Goal: Find specific page/section: Find specific page/section

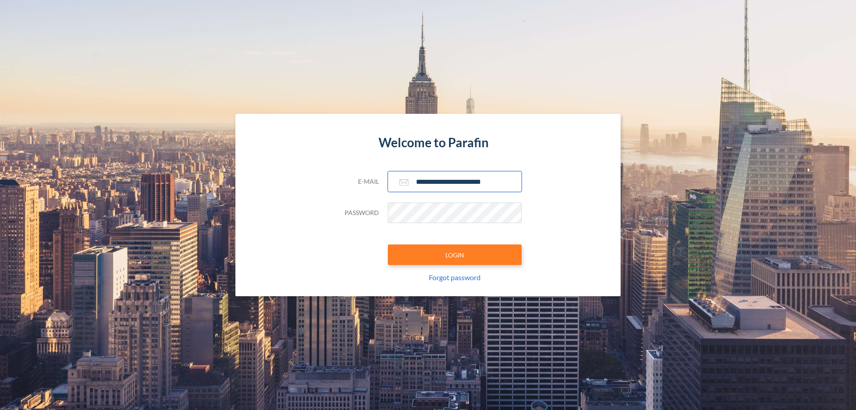
type input "**********"
click at [455, 254] on button "LOGIN" at bounding box center [455, 254] width 134 height 21
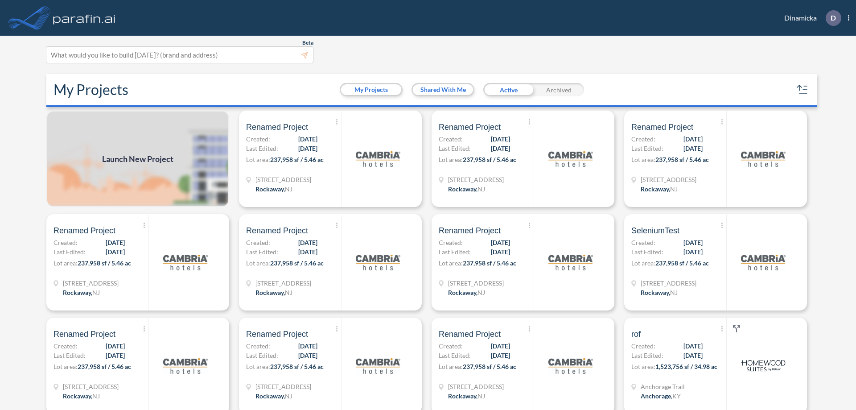
scroll to position [2, 0]
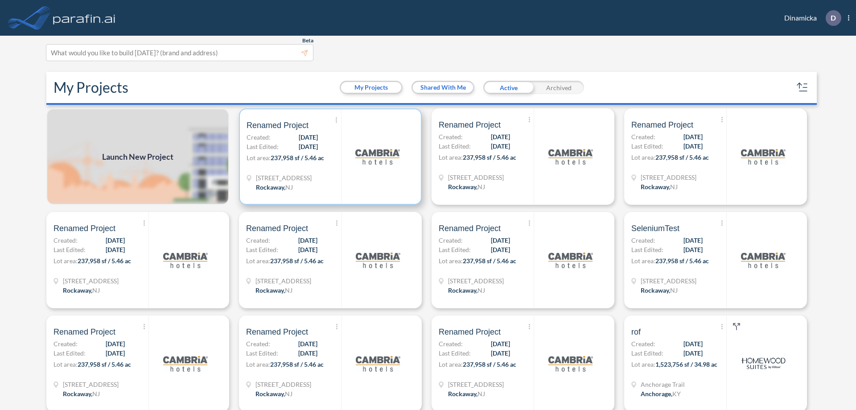
click at [328, 156] on p "Lot area: 237,958 sf / 5.46 ac" at bounding box center [293, 159] width 94 height 13
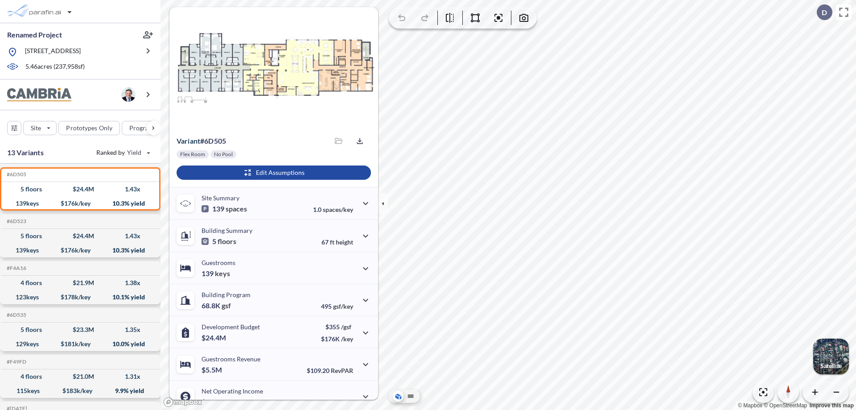
scroll to position [45, 0]
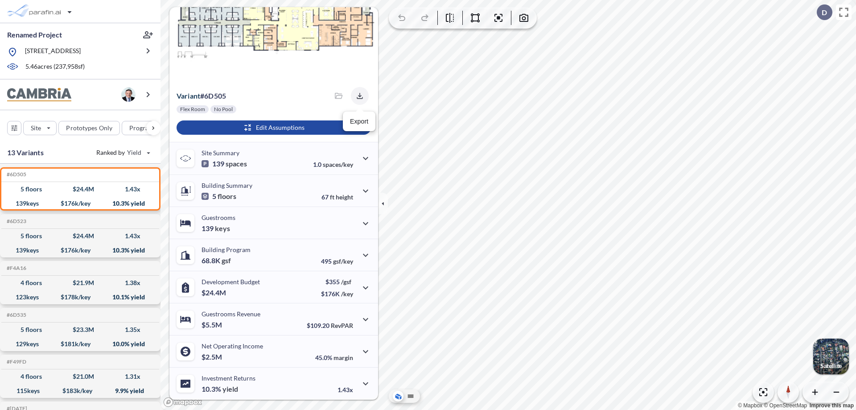
click at [357, 96] on icon "button" at bounding box center [360, 96] width 6 height 6
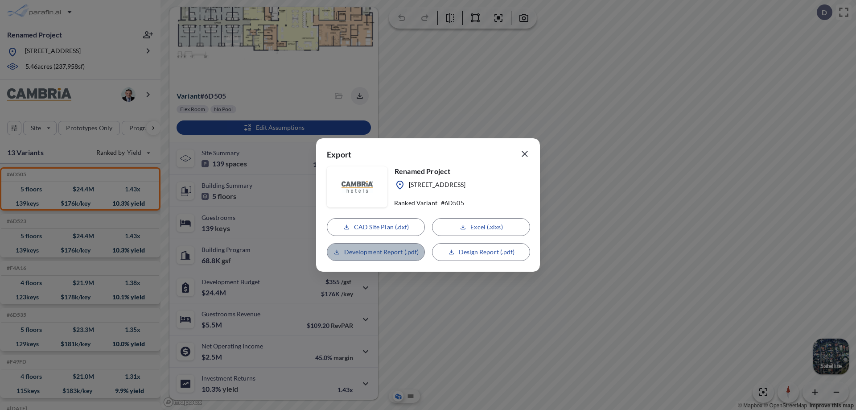
click at [376, 252] on p "Development Report (.pdf)" at bounding box center [381, 251] width 75 height 9
